Goal: Task Accomplishment & Management: Manage account settings

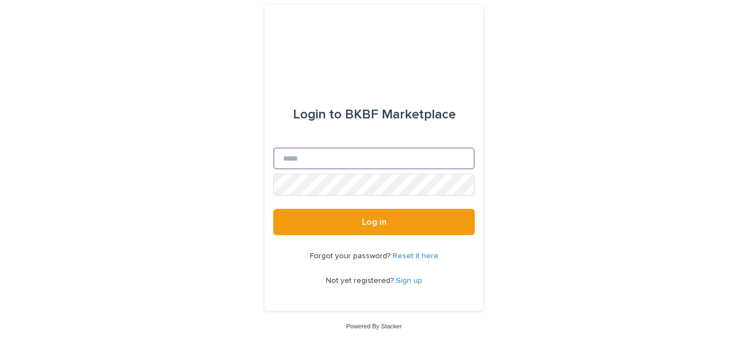
click at [293, 154] on input "Email" at bounding box center [374, 158] width 202 height 22
type input "**********"
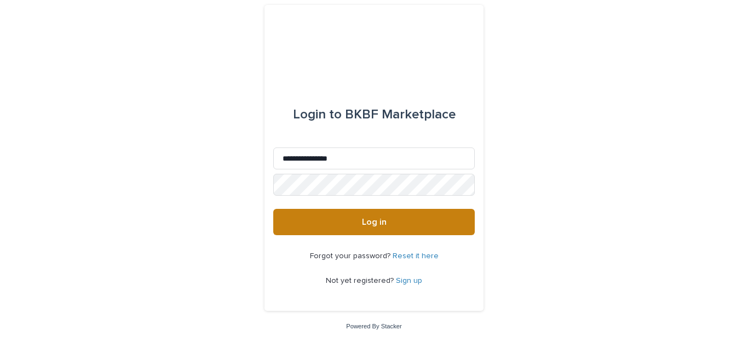
click at [364, 221] on span "Log in" at bounding box center [374, 221] width 25 height 9
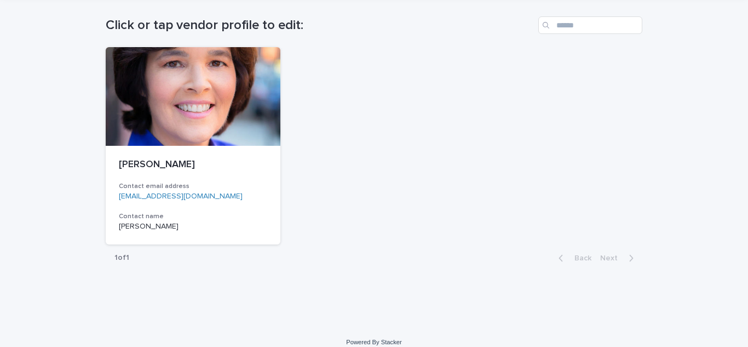
scroll to position [51, 0]
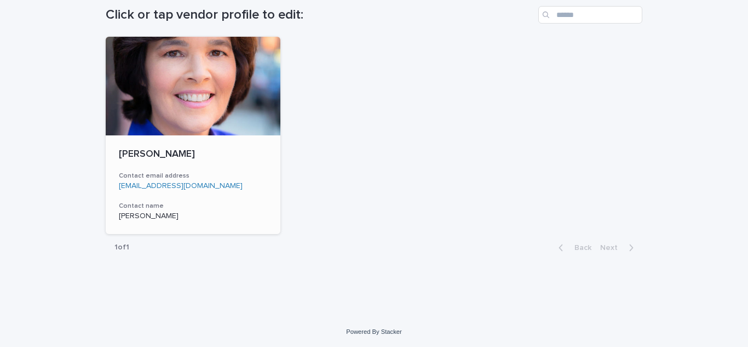
click at [178, 84] on div at bounding box center [193, 86] width 175 height 99
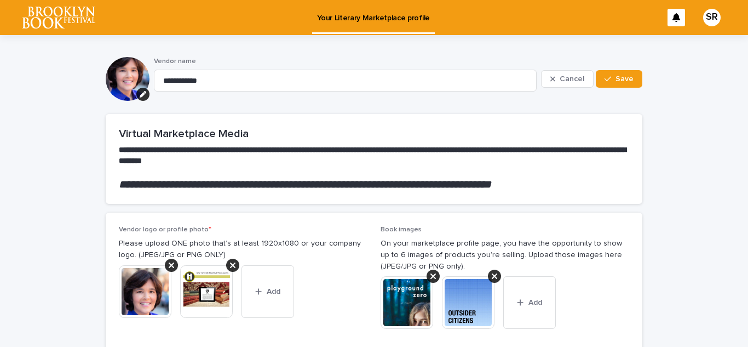
click at [703, 16] on div "SR" at bounding box center [712, 18] width 18 height 18
click at [670, 46] on p "Log Out" at bounding box center [701, 46] width 69 height 19
